Goal: Task Accomplishment & Management: Use online tool/utility

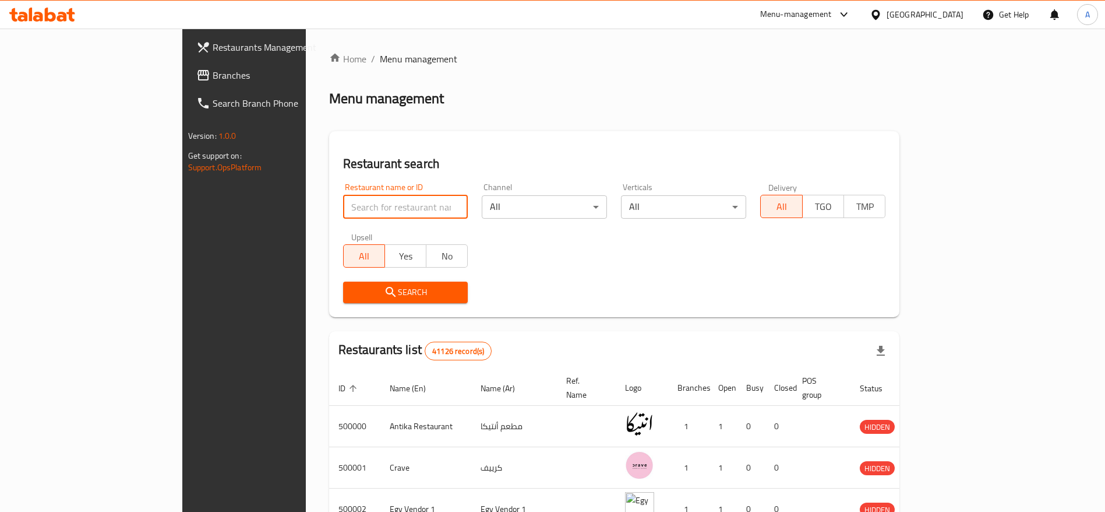
click at [343, 212] on input "search" at bounding box center [405, 206] width 125 height 23
type input "smash planet"
click button "Search" at bounding box center [405, 292] width 125 height 22
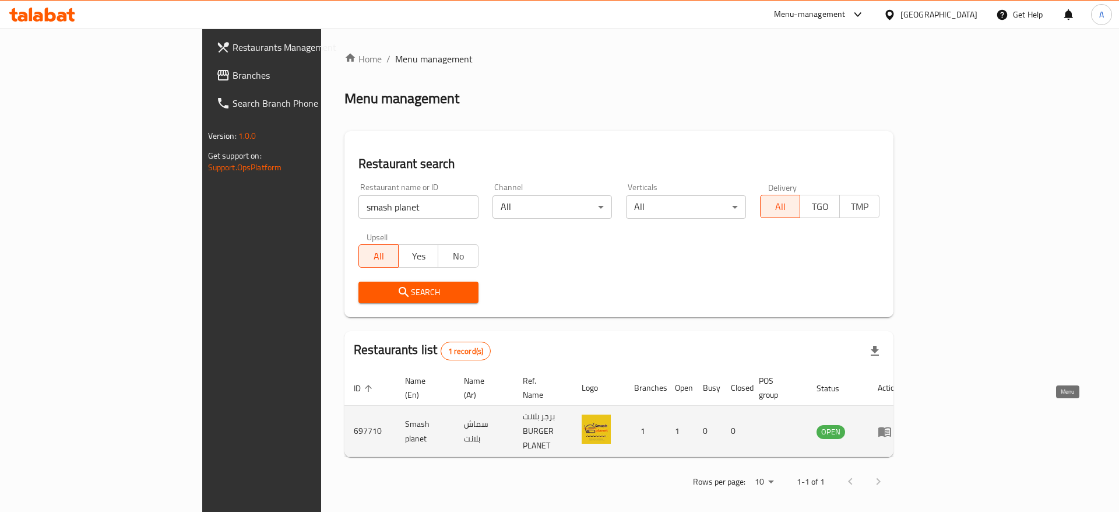
click at [892, 424] on icon "enhanced table" at bounding box center [885, 431] width 14 height 14
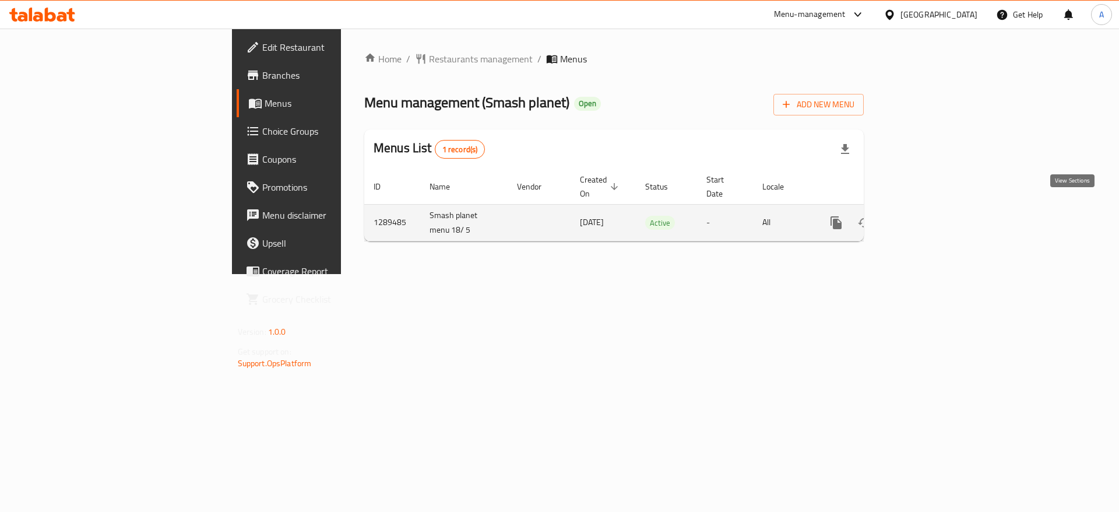
click at [927, 216] on icon "enhanced table" at bounding box center [920, 223] width 14 height 14
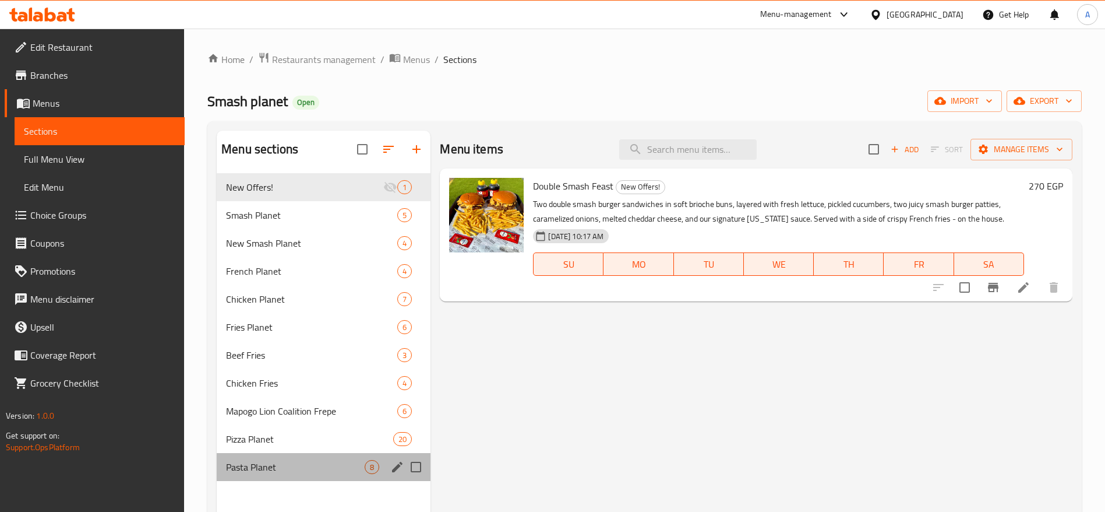
click at [340, 457] on div "Pasta Planet 8" at bounding box center [324, 467] width 214 height 28
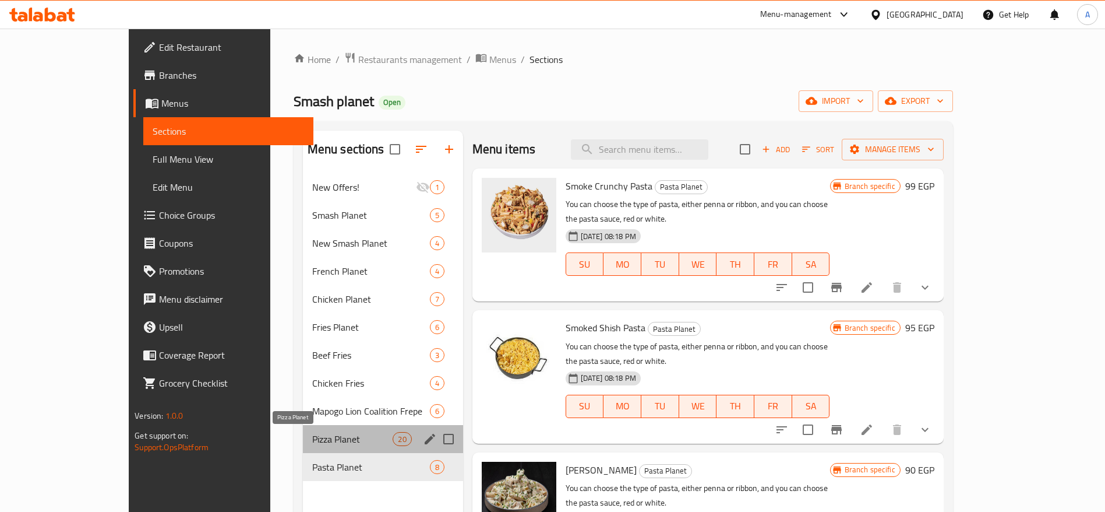
click at [315, 443] on span "Pizza Planet" at bounding box center [352, 439] width 81 height 14
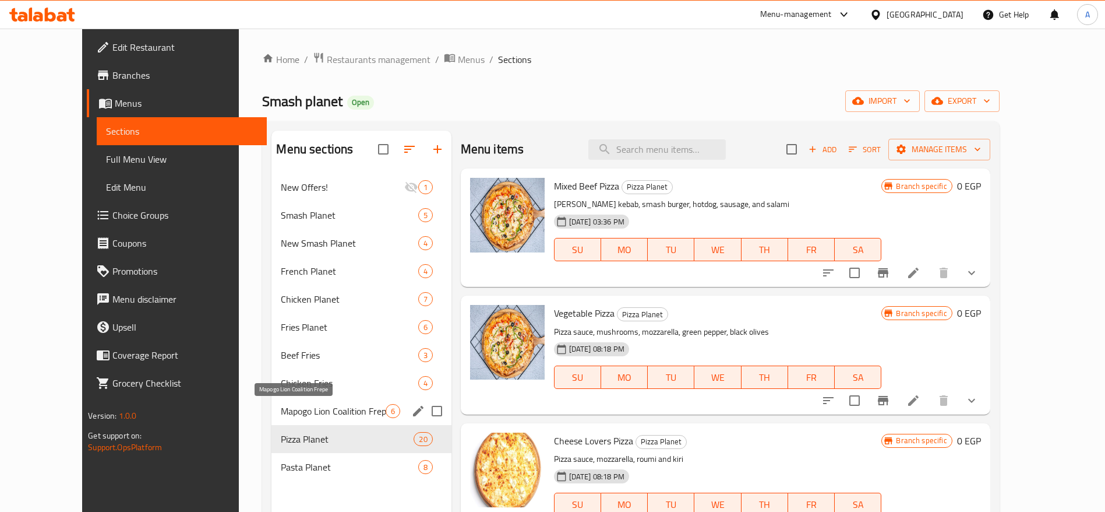
click at [305, 414] on span "Mapogo Lion Coalition Frepe" at bounding box center [333, 411] width 104 height 14
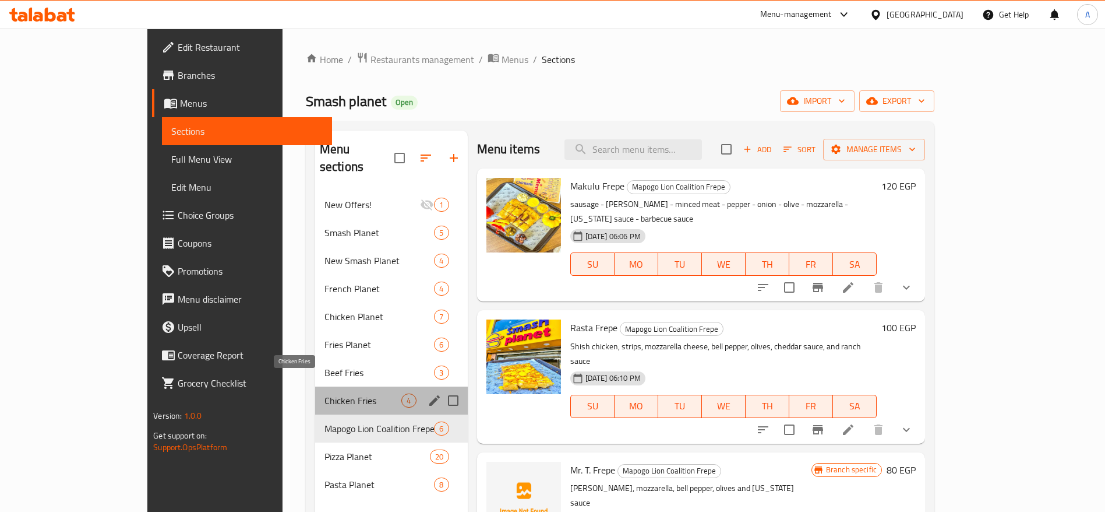
click at [325, 393] on span "Chicken Fries" at bounding box center [363, 400] width 77 height 14
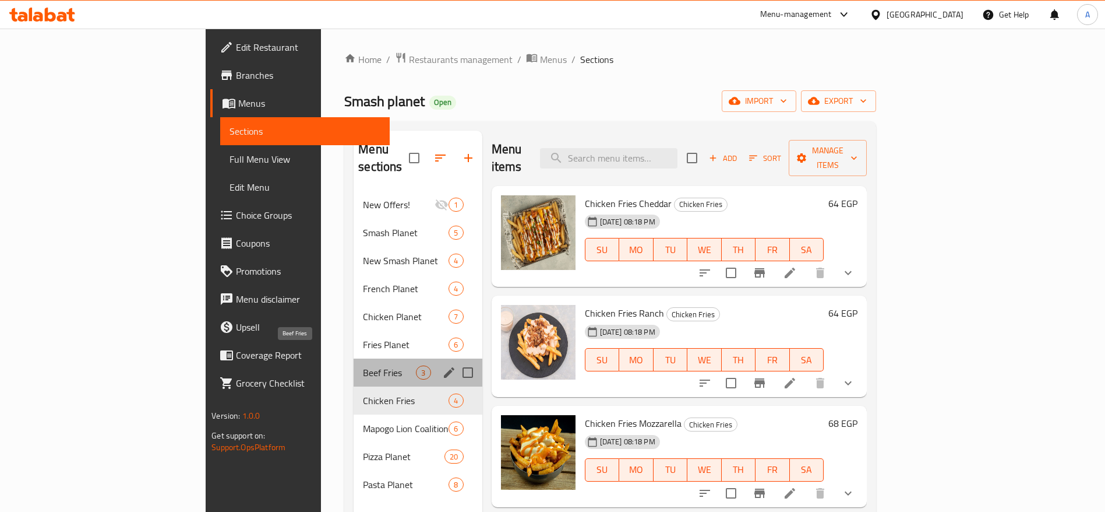
click at [363, 365] on span "Beef Fries" at bounding box center [389, 372] width 53 height 14
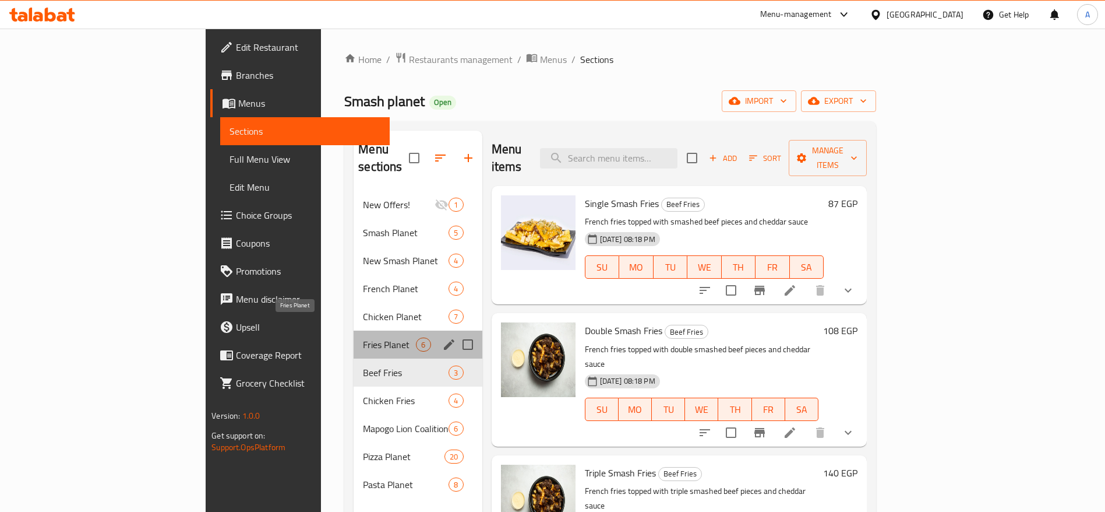
click at [363, 337] on span "Fries Planet" at bounding box center [389, 344] width 53 height 14
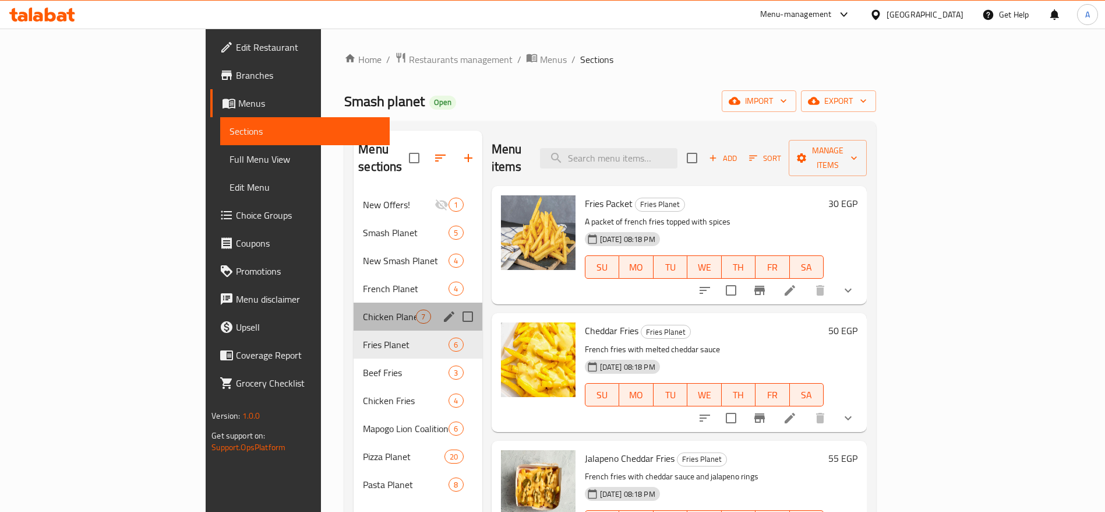
click at [354, 307] on div "Chicken Planet 7" at bounding box center [418, 316] width 128 height 28
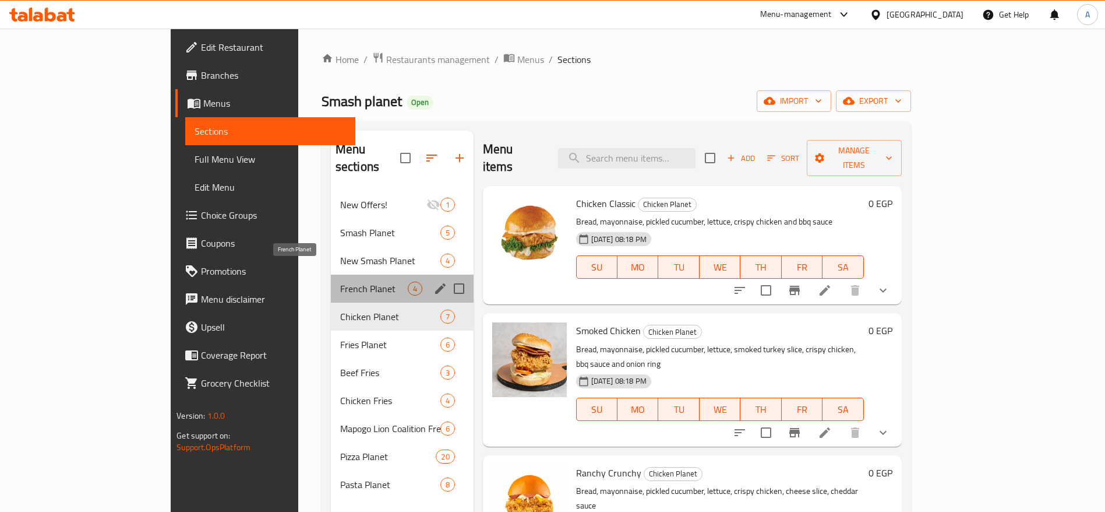
drag, startPoint x: 267, startPoint y: 267, endPoint x: 267, endPoint y: 241, distance: 26.2
click at [331, 241] on div "New Offers! 1 Smash Planet 5 New Smash Planet 4 French Planet 4 Chicken Planet …" at bounding box center [402, 345] width 143 height 308
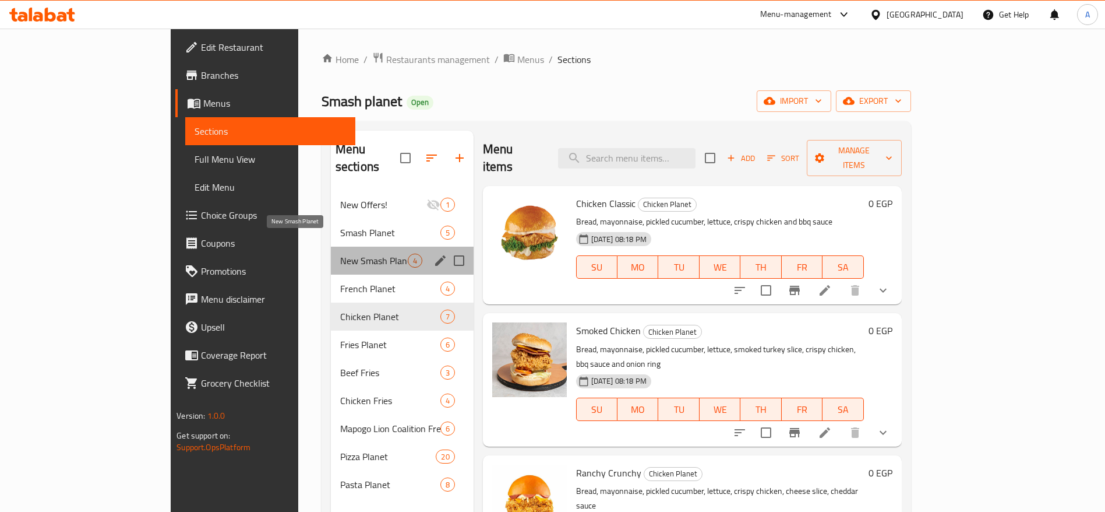
click at [340, 253] on span "New Smash Planet" at bounding box center [374, 260] width 68 height 14
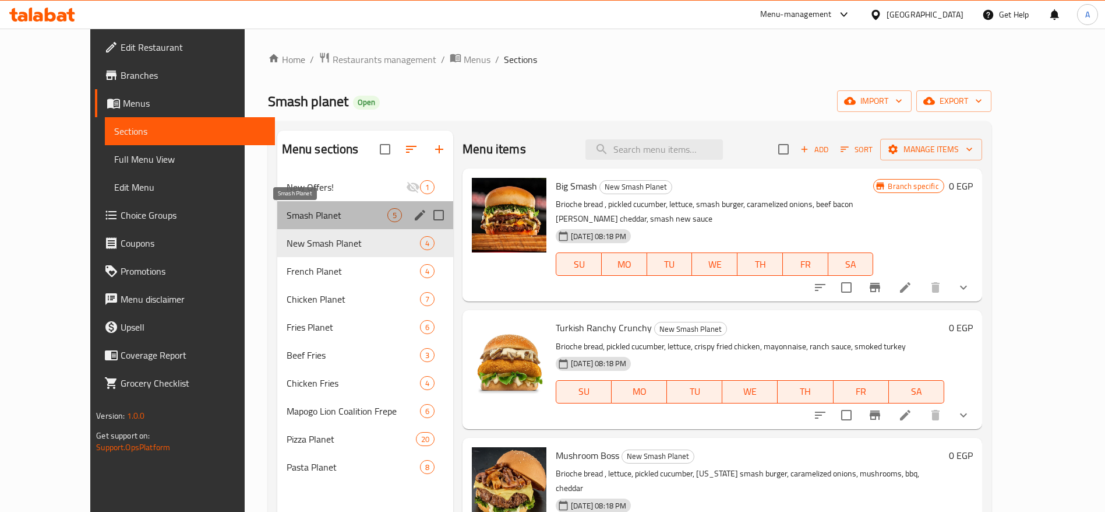
click at [287, 213] on span "Smash Planet" at bounding box center [337, 215] width 101 height 14
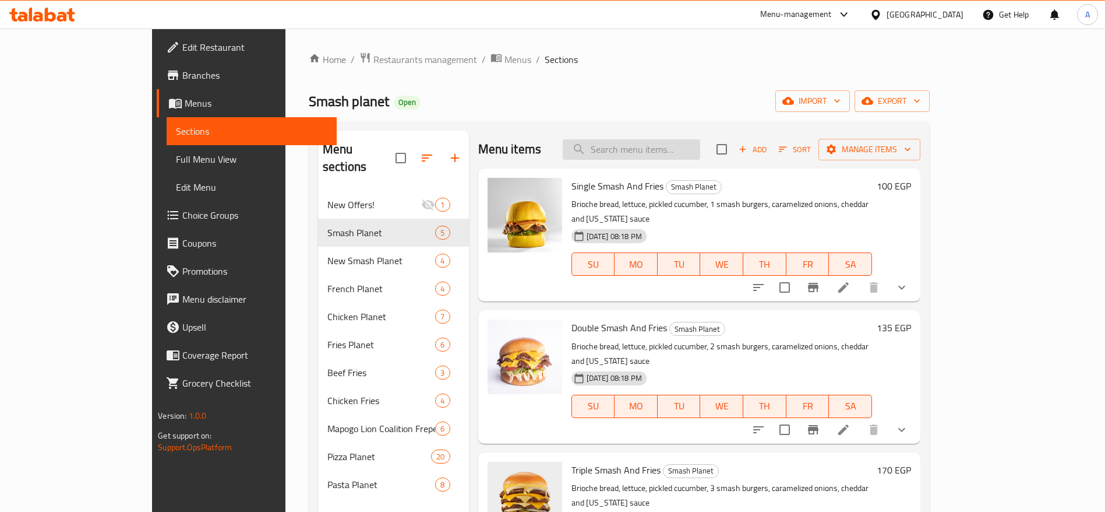
click at [650, 158] on input "search" at bounding box center [632, 149] width 138 height 20
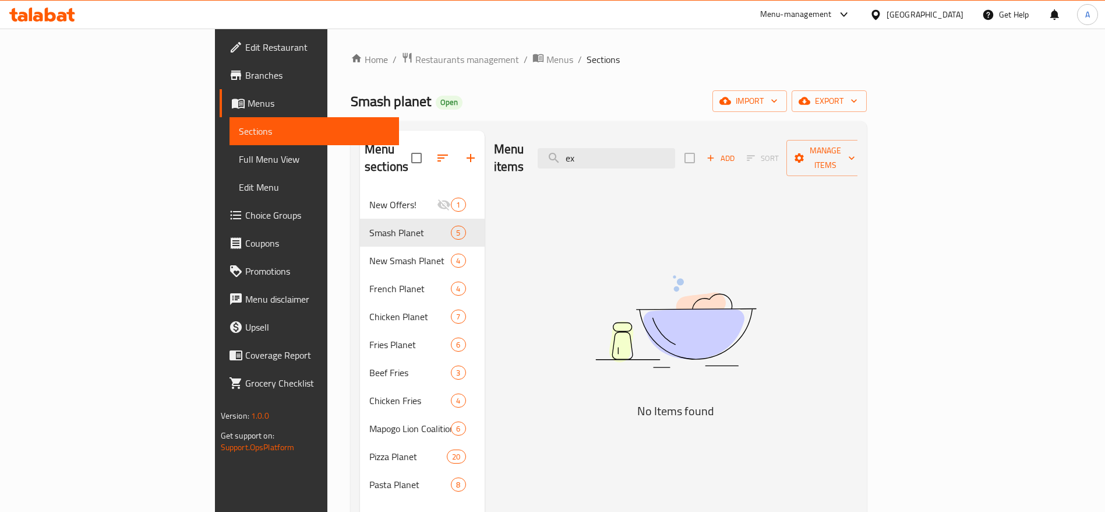
type input "e"
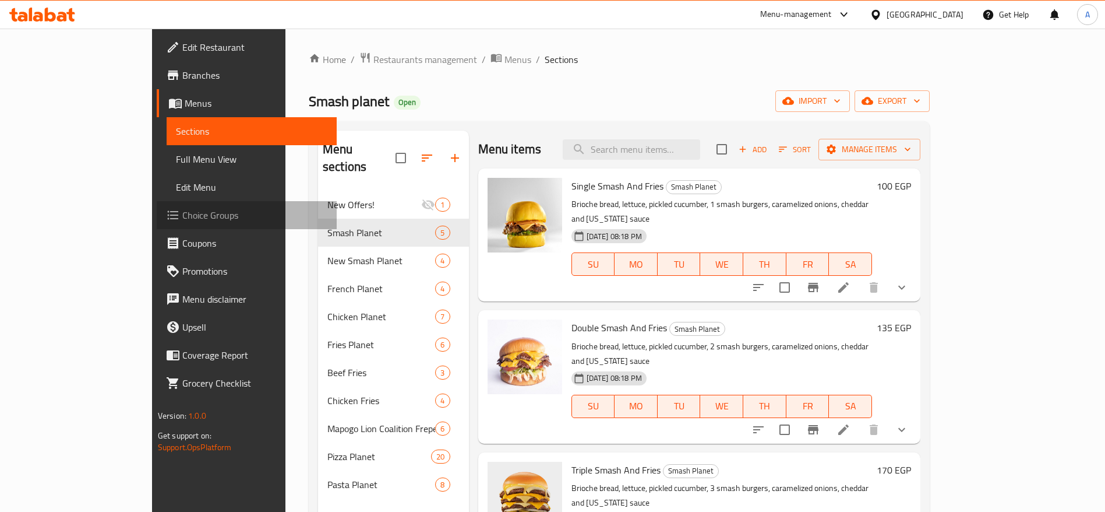
click at [182, 214] on span "Choice Groups" at bounding box center [254, 215] width 145 height 14
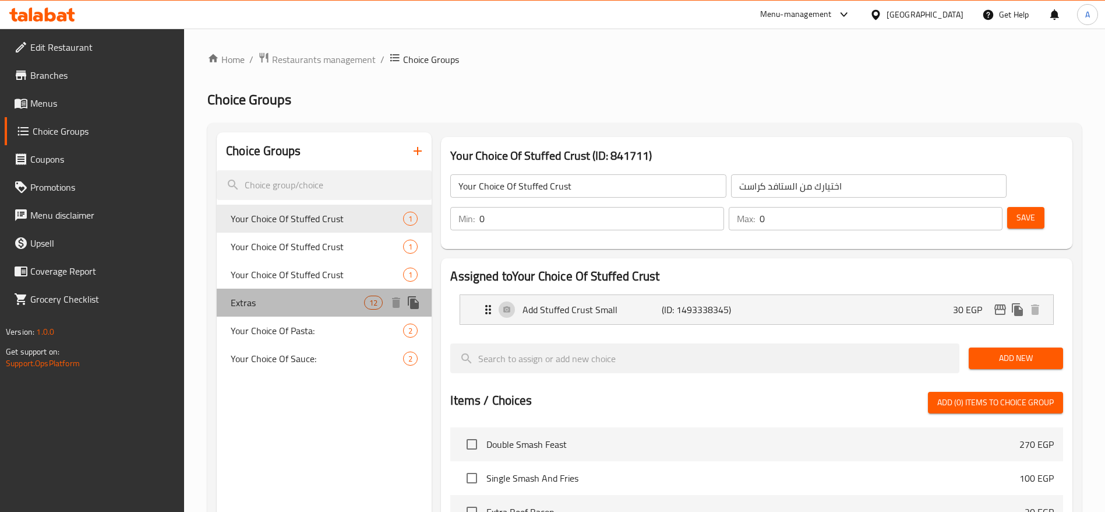
click at [319, 302] on span "Extras" at bounding box center [297, 302] width 133 height 14
type input "Extras"
type input "الاضافات"
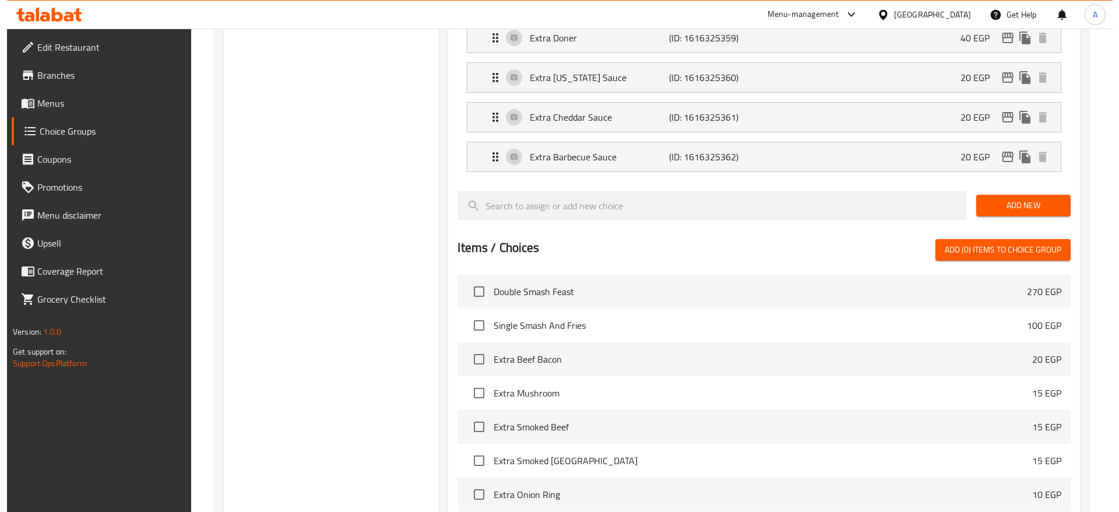
scroll to position [749, 0]
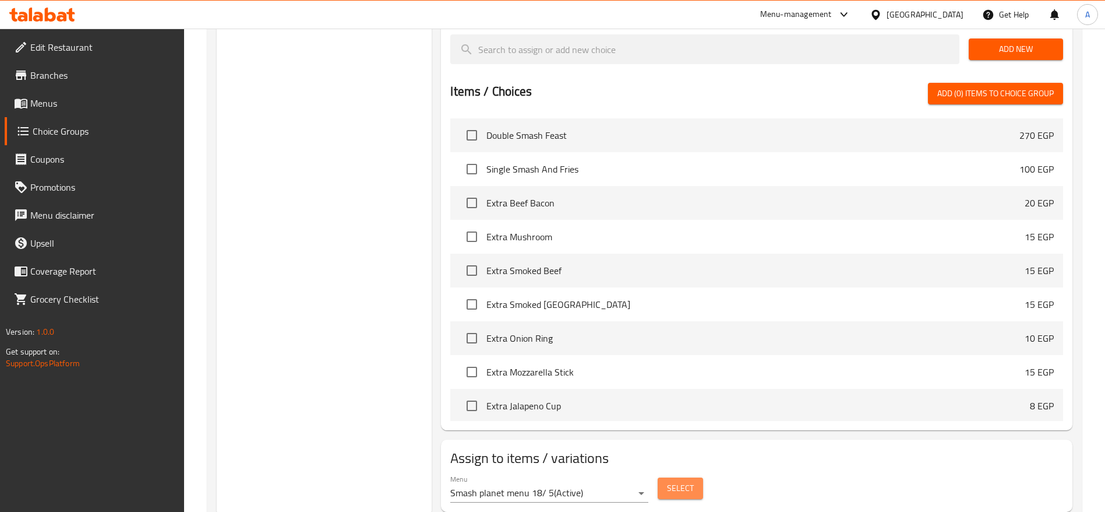
click at [669, 481] on span "Select" at bounding box center [680, 488] width 27 height 15
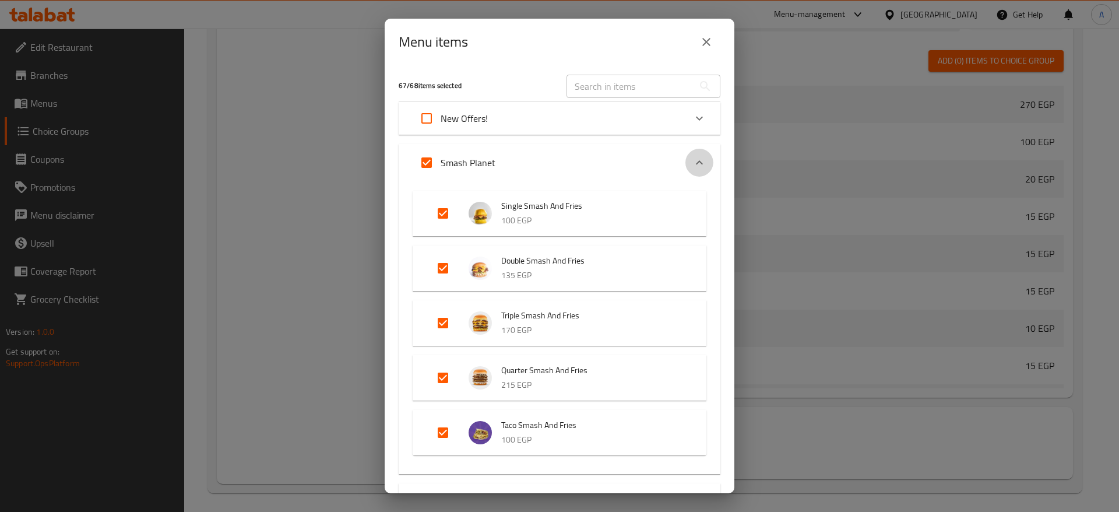
click at [692, 161] on icon "Expand" at bounding box center [699, 163] width 14 height 14
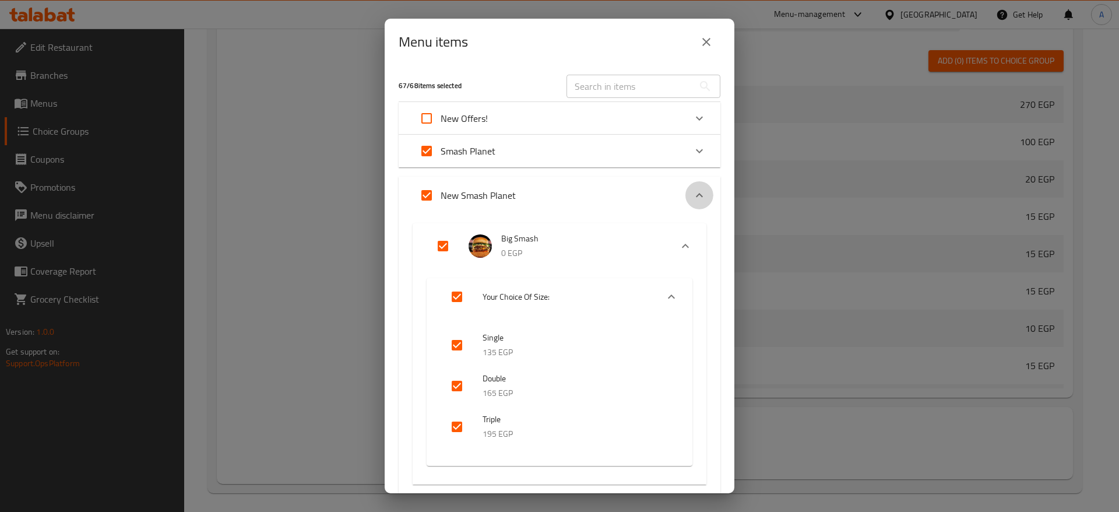
click at [692, 198] on icon "Expand" at bounding box center [699, 195] width 14 height 14
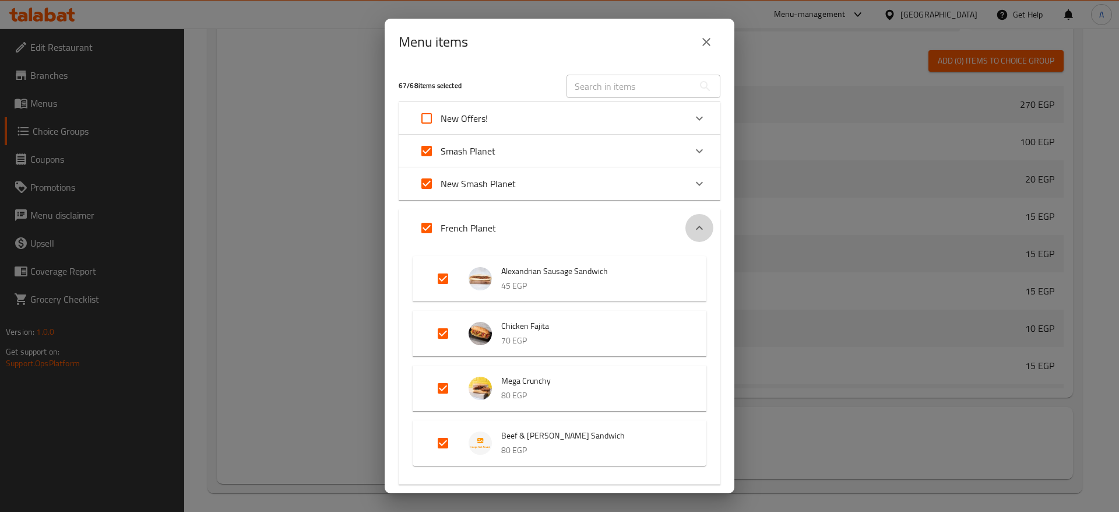
click at [692, 222] on icon "Expand" at bounding box center [699, 228] width 14 height 14
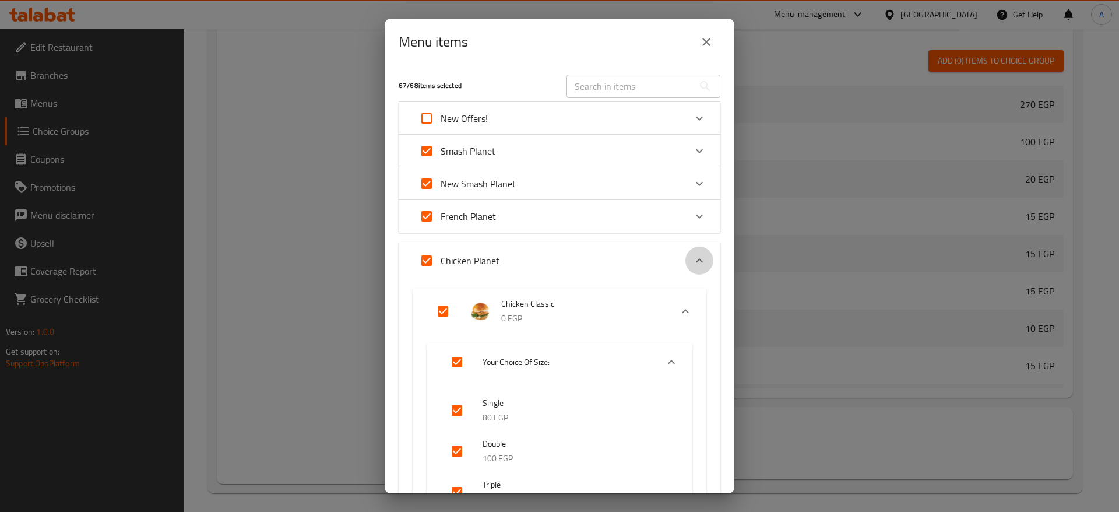
click at [696, 261] on icon "Expand" at bounding box center [699, 260] width 7 height 4
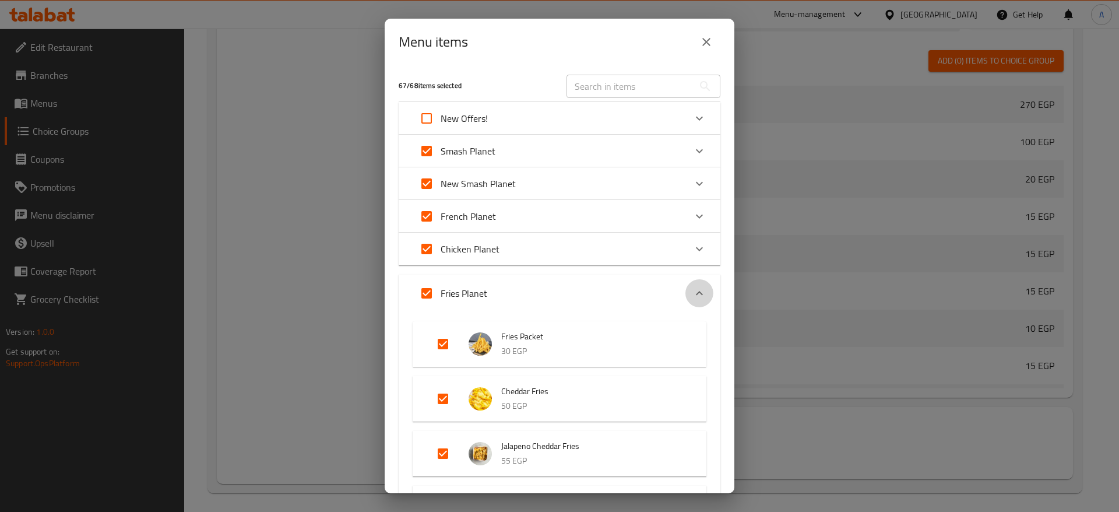
click at [692, 292] on icon "Expand" at bounding box center [699, 293] width 14 height 14
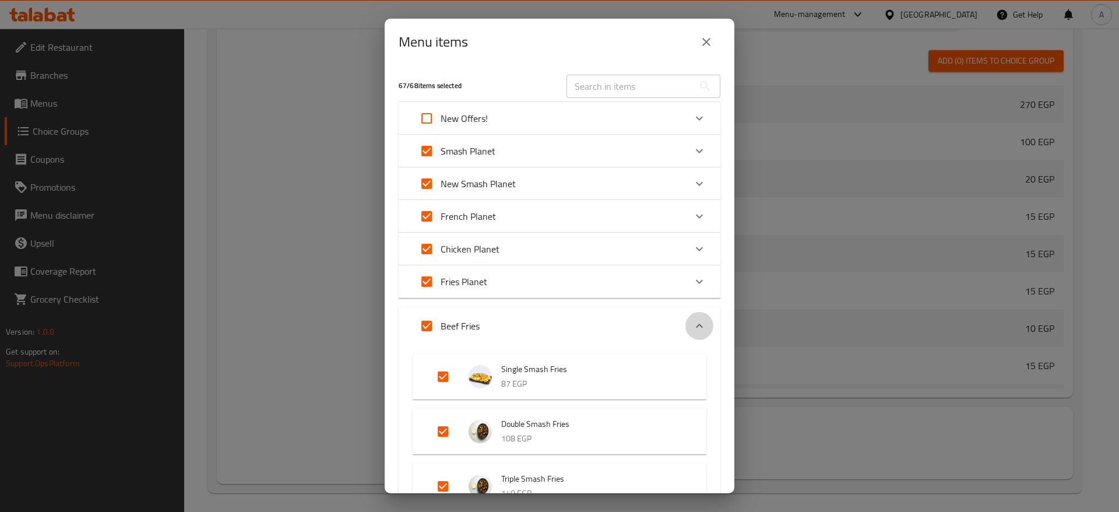
click at [696, 324] on icon "Expand" at bounding box center [699, 325] width 7 height 4
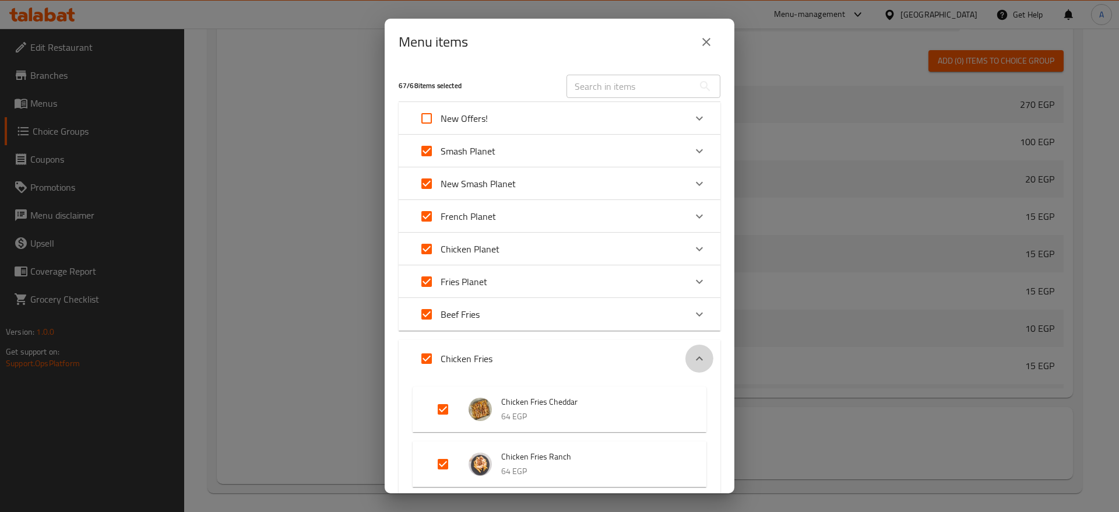
click at [696, 357] on icon "Expand" at bounding box center [699, 358] width 7 height 4
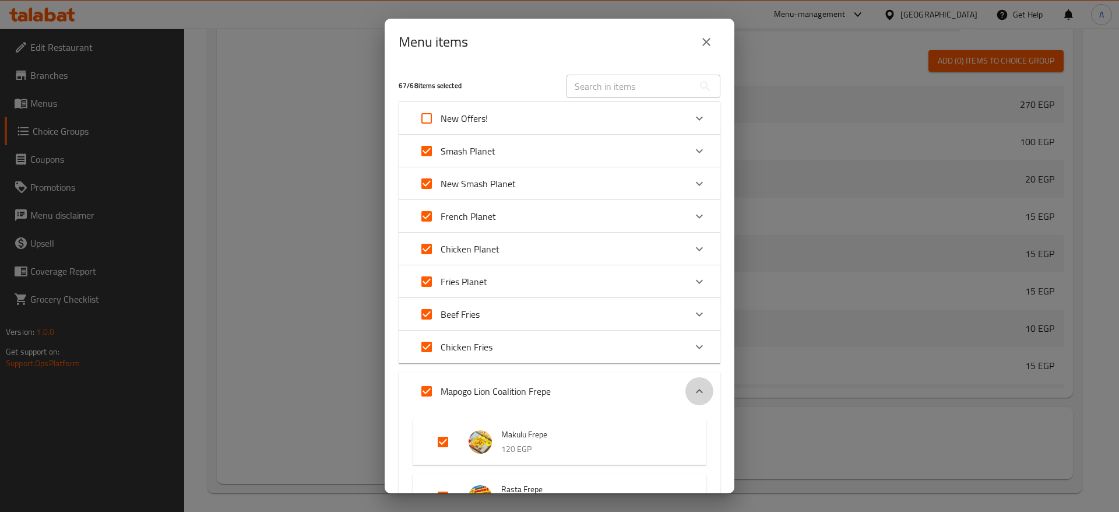
click at [692, 389] on icon "Expand" at bounding box center [699, 391] width 14 height 14
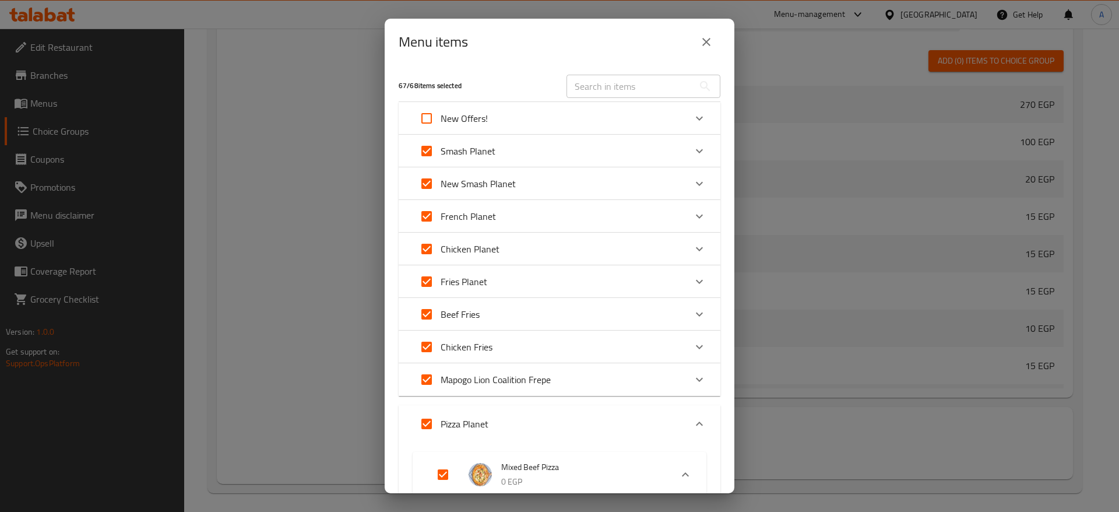
click at [692, 420] on icon "Expand" at bounding box center [699, 424] width 14 height 14
click at [692, 405] on icon "Expand" at bounding box center [699, 412] width 14 height 14
click at [692, 422] on icon "Expand" at bounding box center [699, 424] width 14 height 14
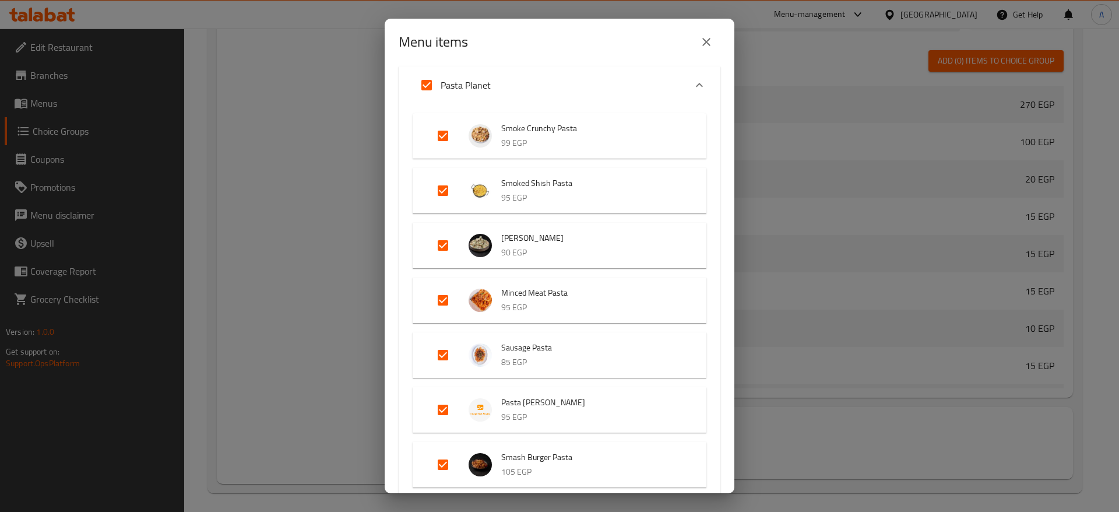
scroll to position [520, 0]
